Goal: Navigation & Orientation: Understand site structure

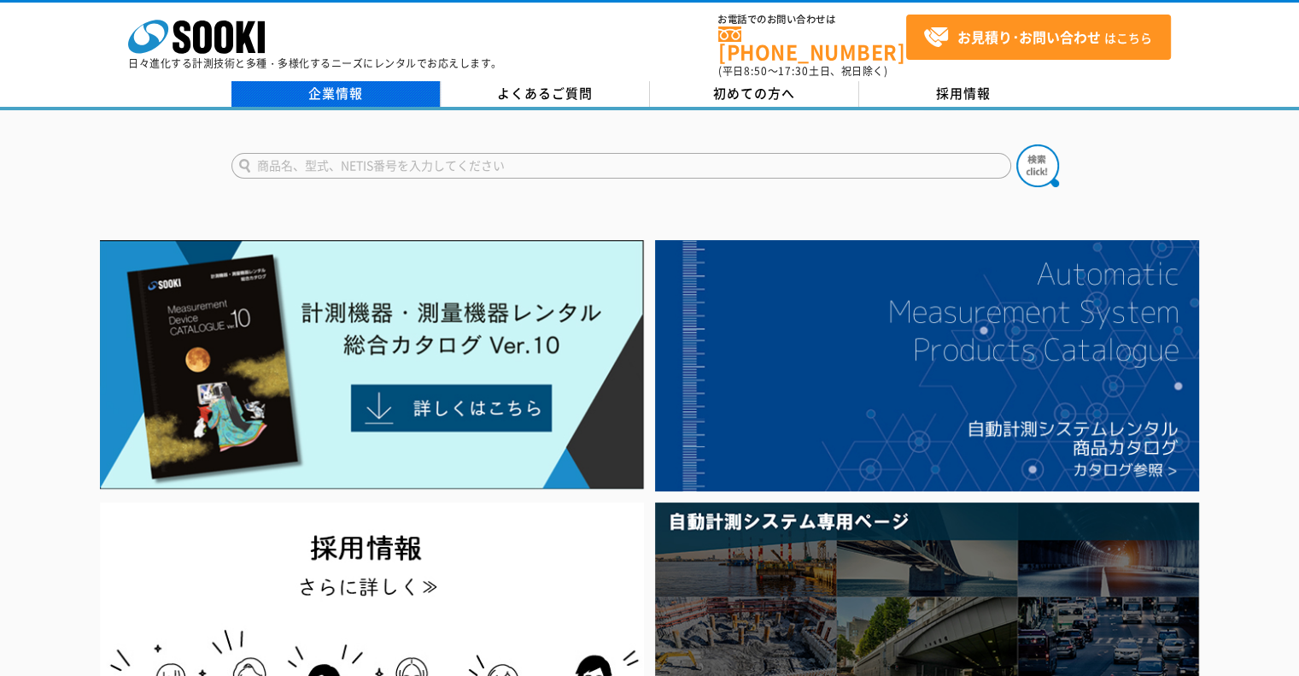
click at [392, 89] on link "企業情報" at bounding box center [336, 94] width 209 height 26
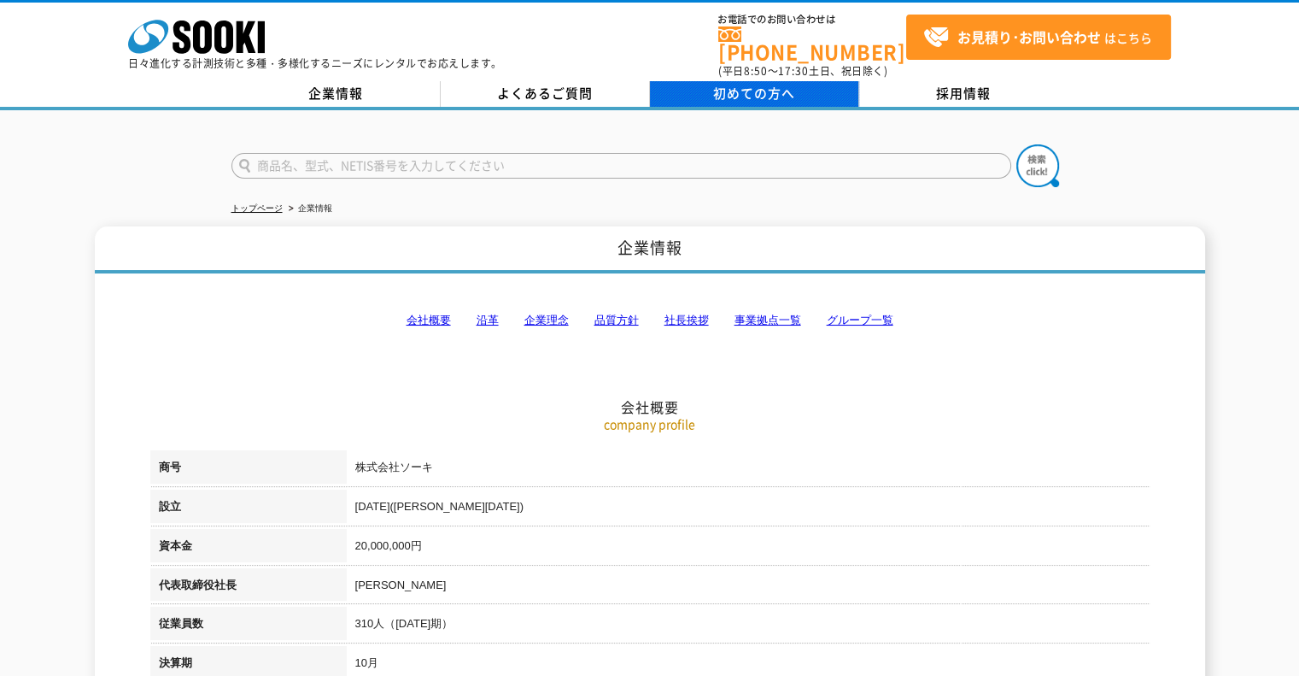
click at [714, 84] on span "初めての方へ" at bounding box center [754, 93] width 82 height 19
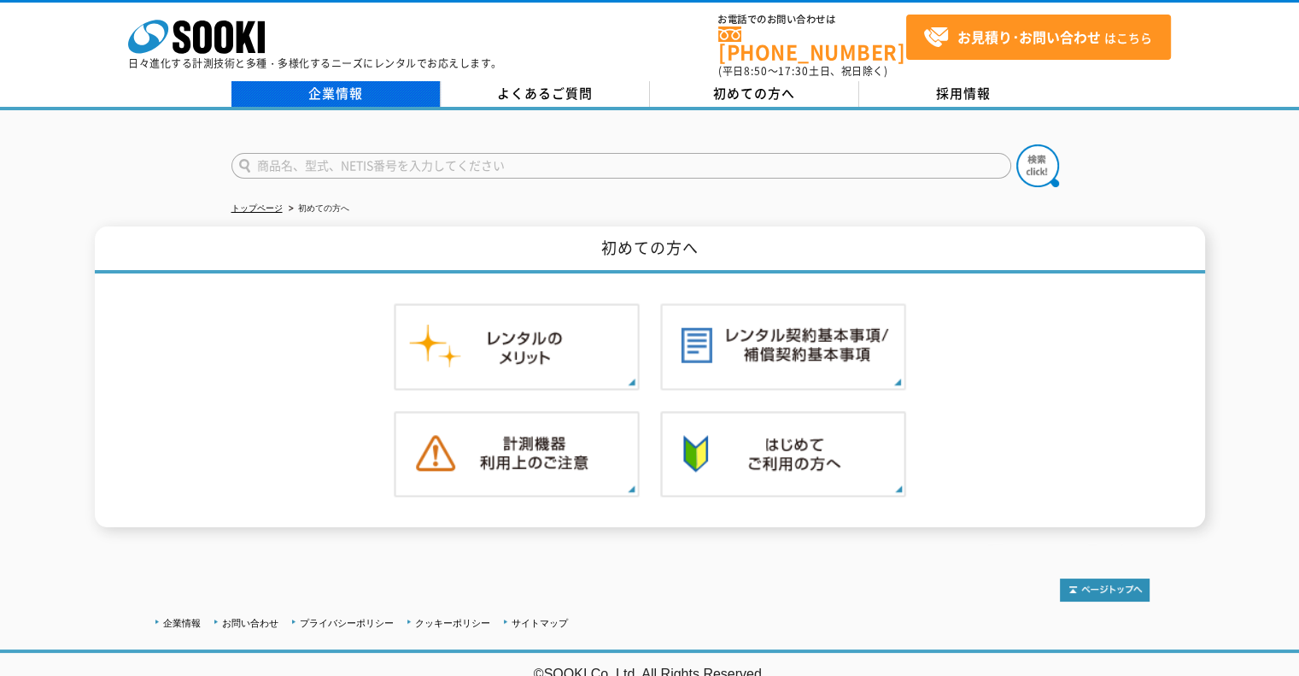
click at [308, 85] on link "企業情報" at bounding box center [336, 94] width 209 height 26
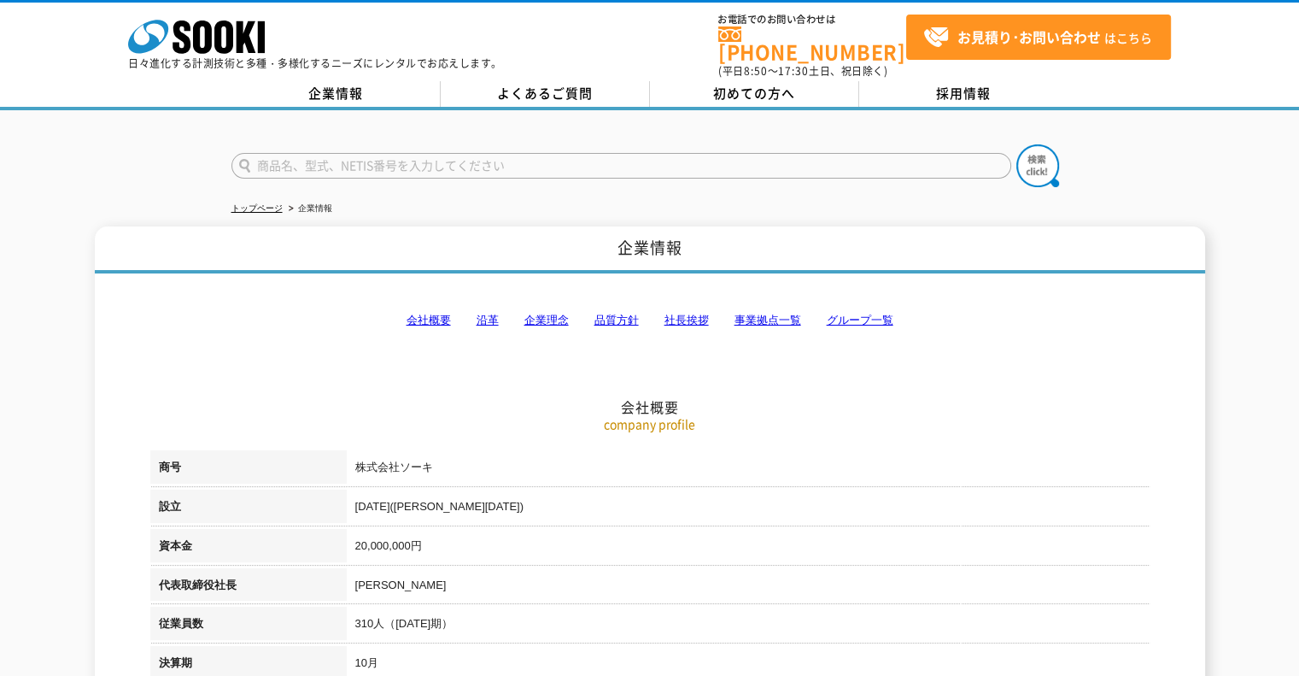
click at [535, 314] on link "企業理念" at bounding box center [547, 320] width 44 height 13
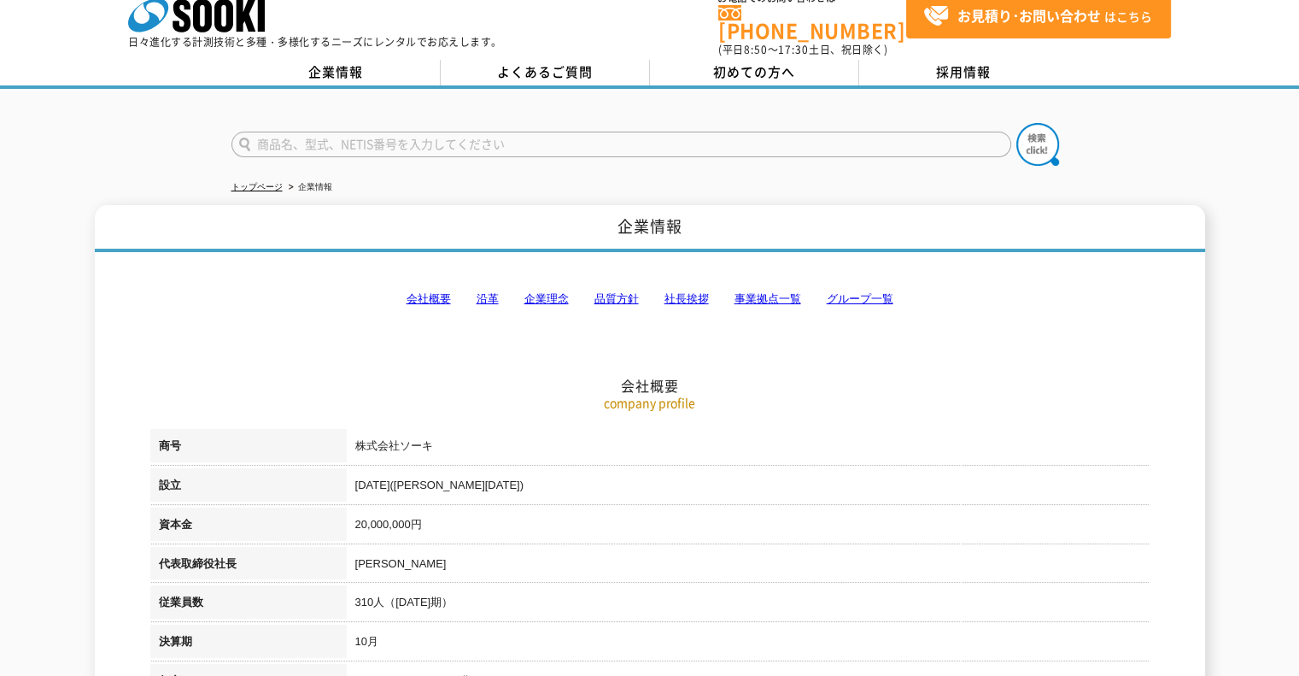
scroll to position [13, 0]
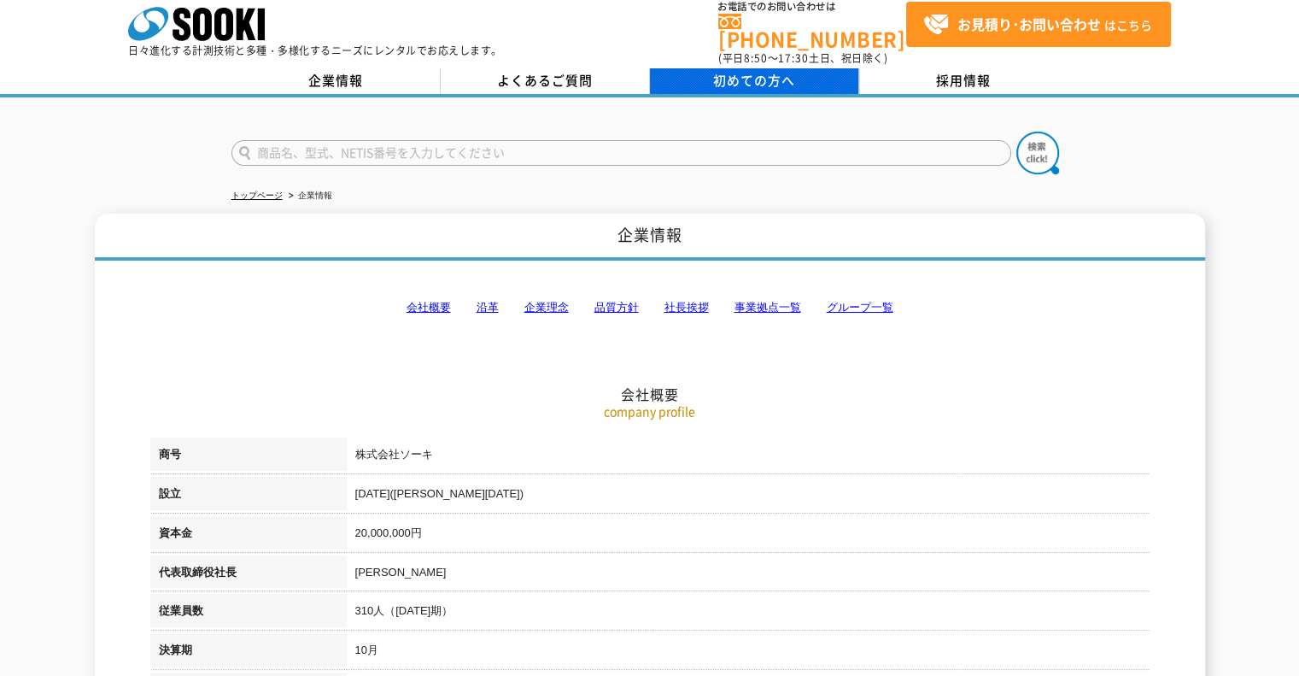
click at [726, 74] on span "初めての方へ" at bounding box center [754, 80] width 82 height 19
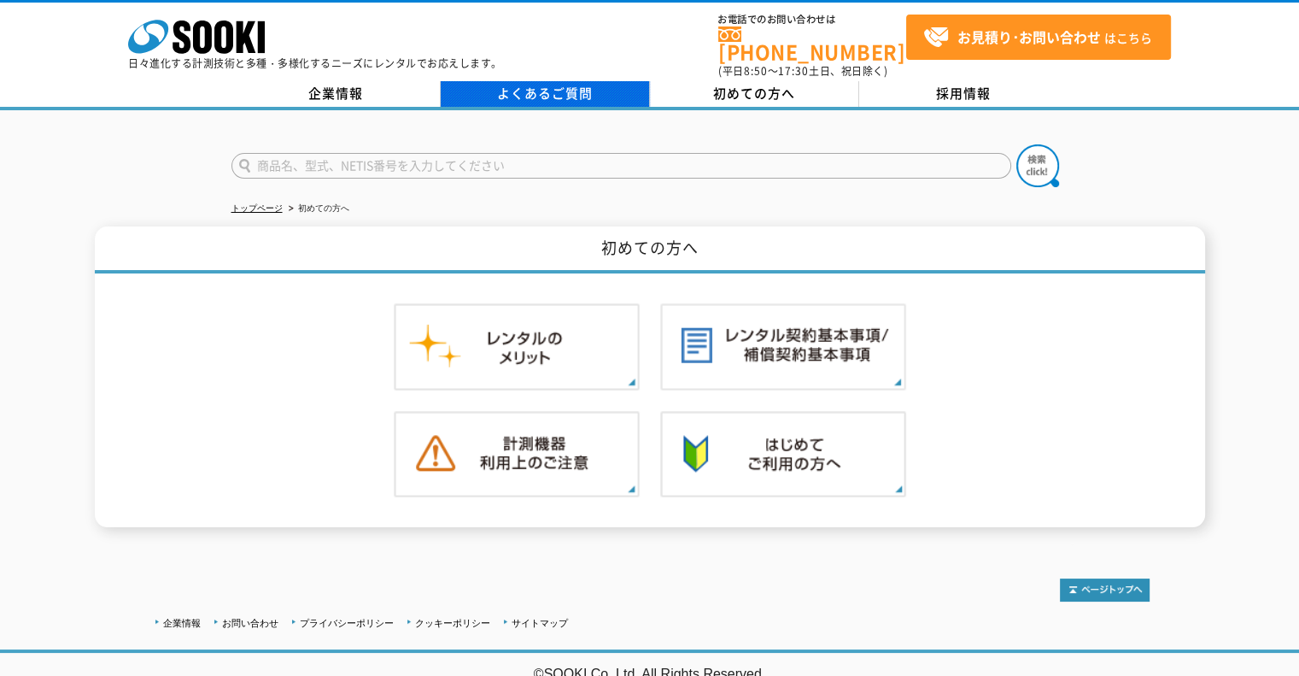
click at [559, 87] on link "よくあるご質問" at bounding box center [545, 94] width 209 height 26
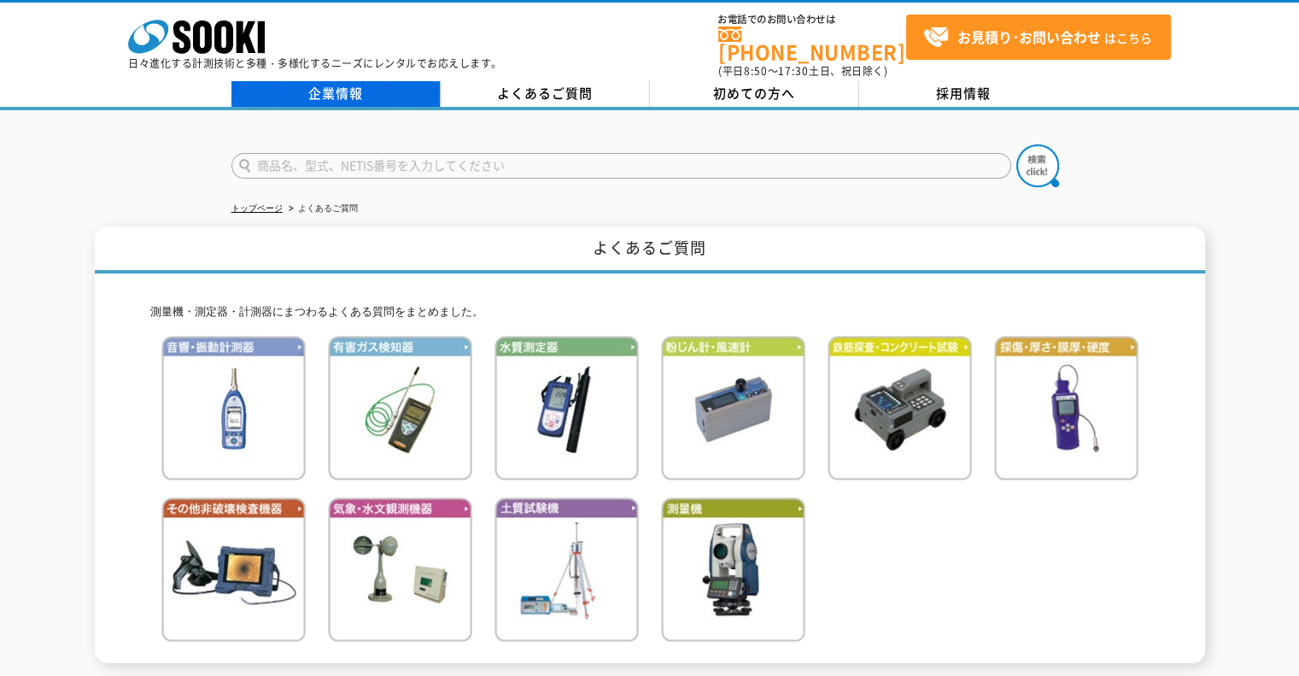
click at [355, 85] on link "企業情報" at bounding box center [336, 94] width 209 height 26
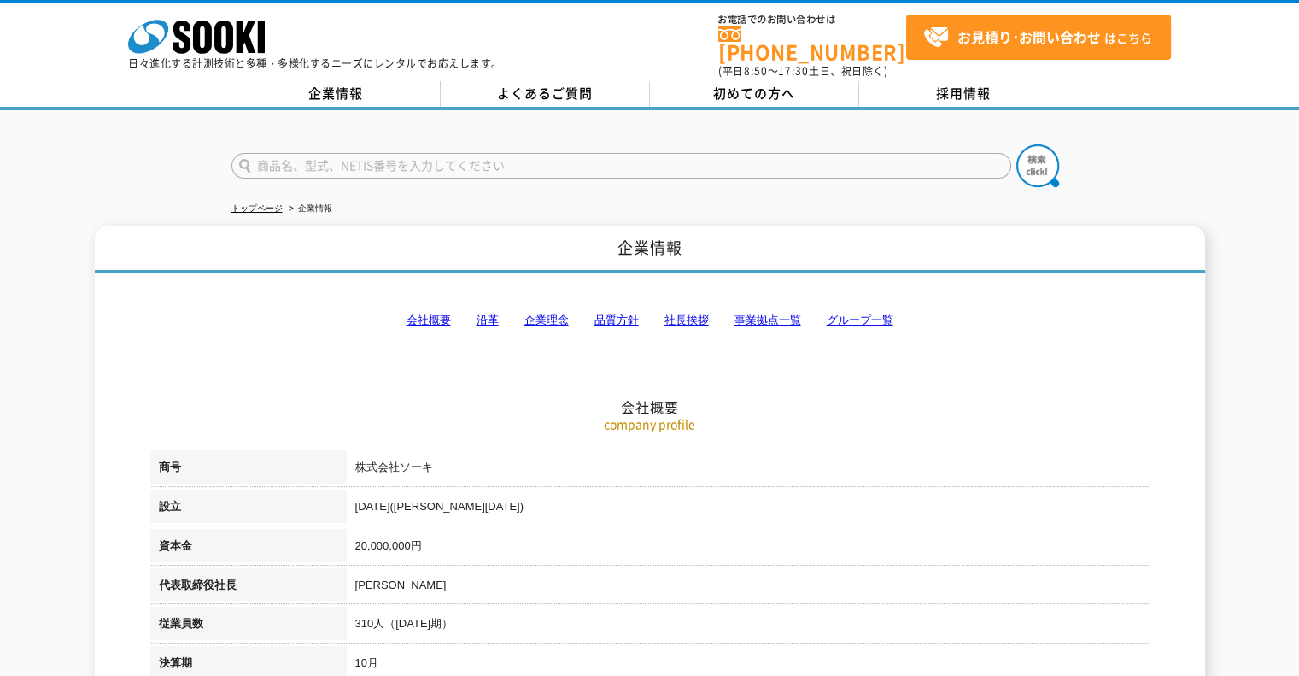
click at [692, 314] on link "社長挨拶" at bounding box center [687, 320] width 44 height 13
click at [705, 81] on link "初めての方へ" at bounding box center [754, 94] width 209 height 26
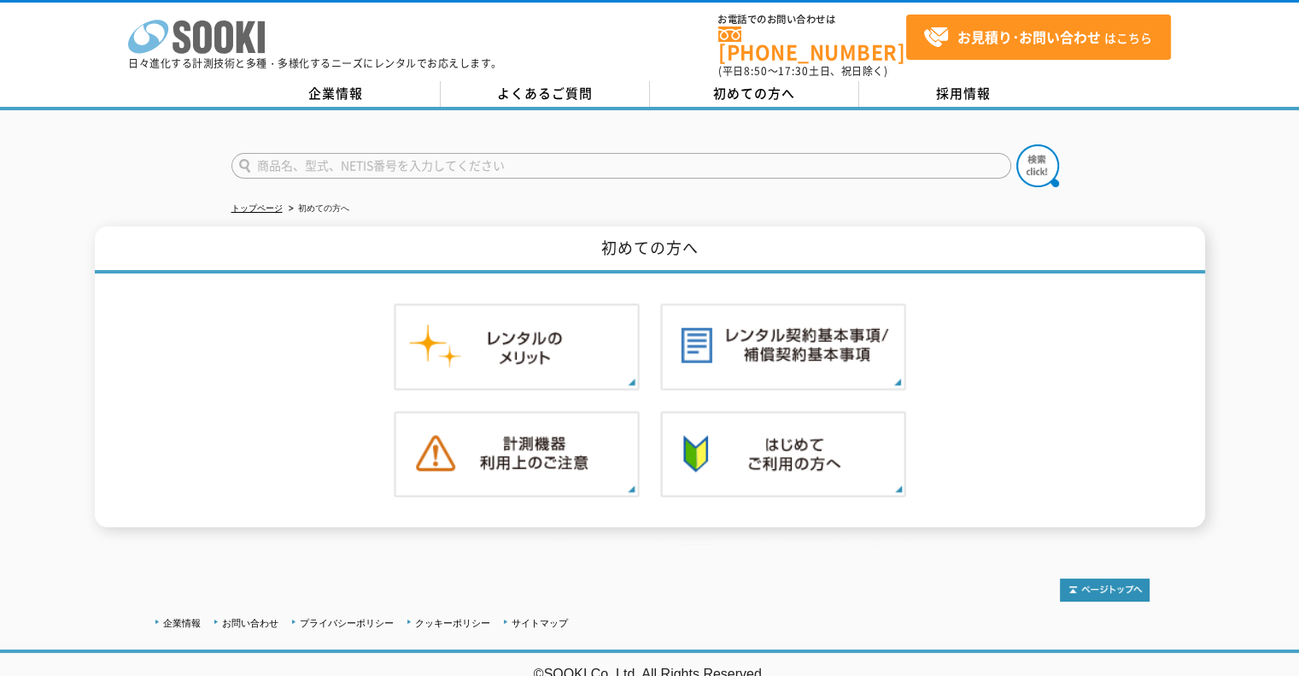
click at [225, 37] on icon "株式会社 ソーキ" at bounding box center [196, 37] width 137 height 34
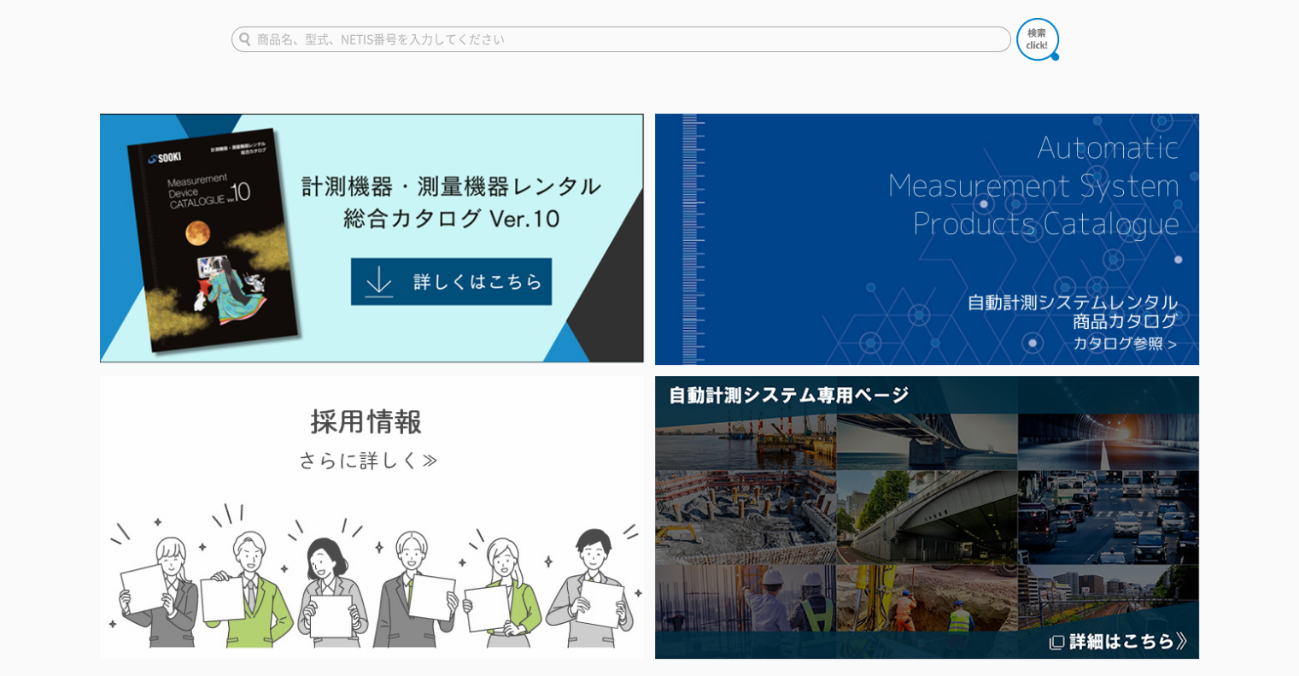
scroll to position [171, 0]
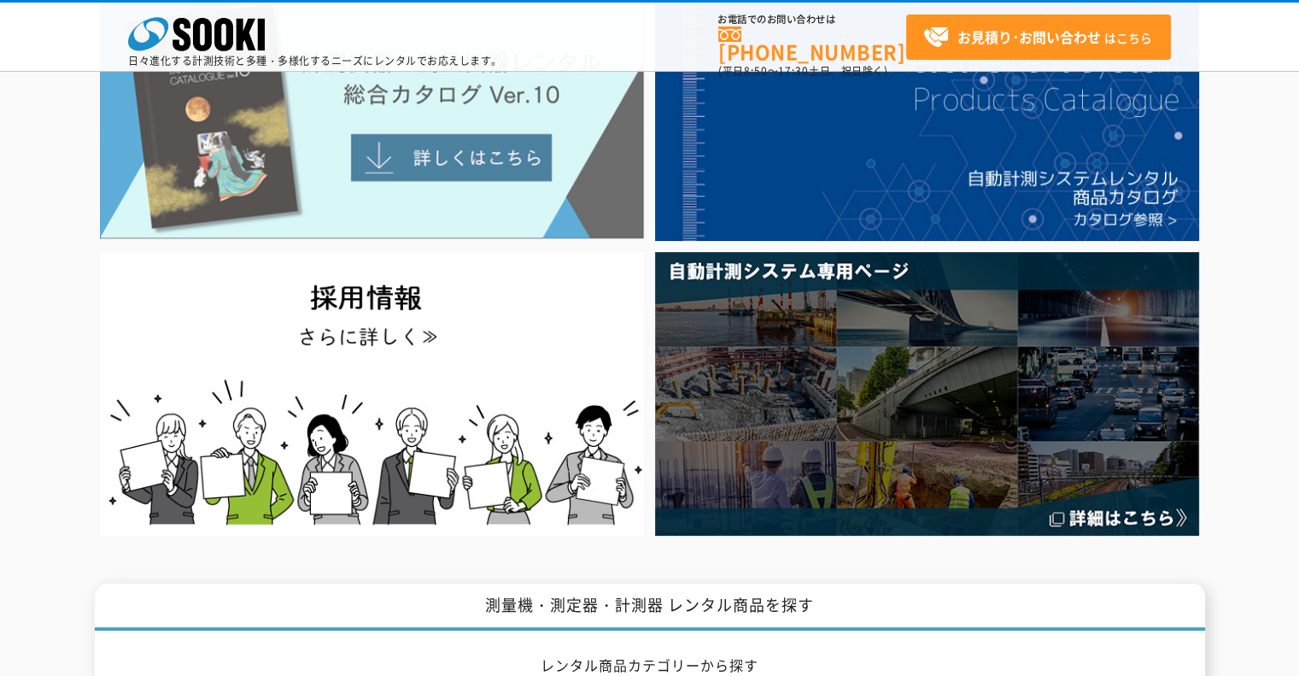
click at [495, 167] on img at bounding box center [372, 114] width 544 height 249
